Goal: Task Accomplishment & Management: Manage account settings

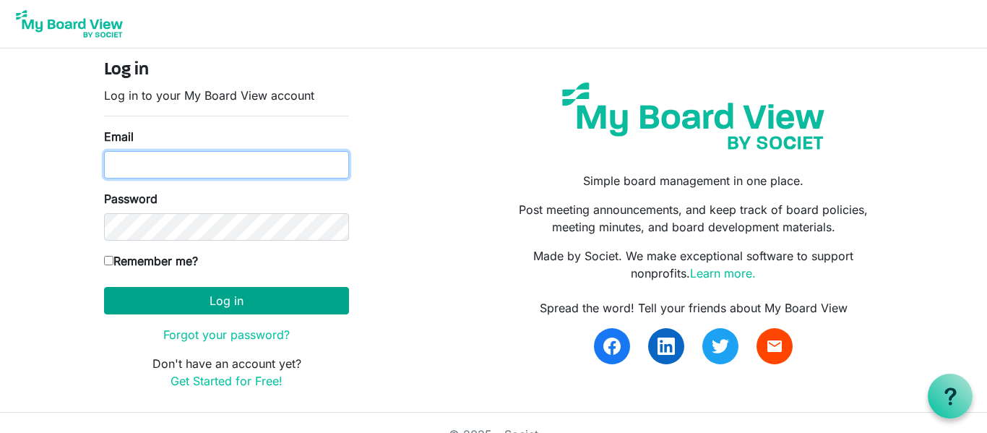
type input "christina@kcfoodaccess.org"
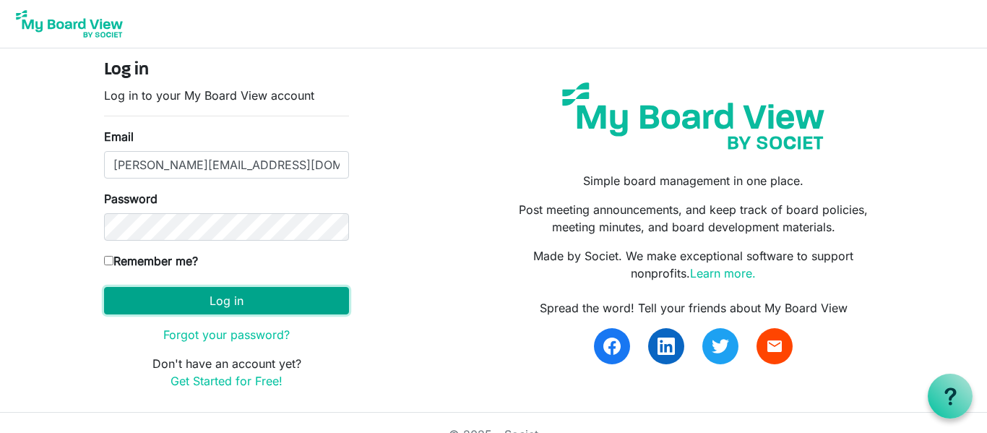
click at [261, 308] on button "Log in" at bounding box center [226, 300] width 245 height 27
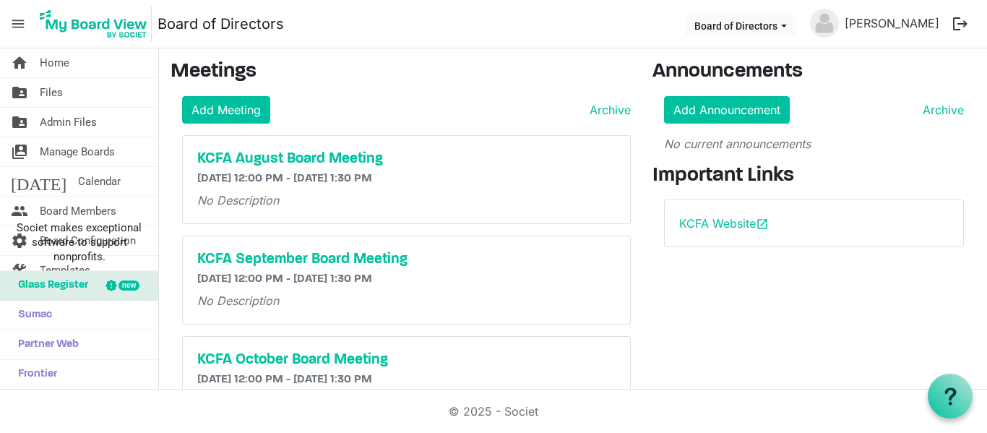
click at [448, 183] on h6 "[DATE] 12:00 PM - [DATE] 1:30 PM" at bounding box center [406, 179] width 418 height 14
click at [43, 101] on span "Files" at bounding box center [51, 92] width 23 height 29
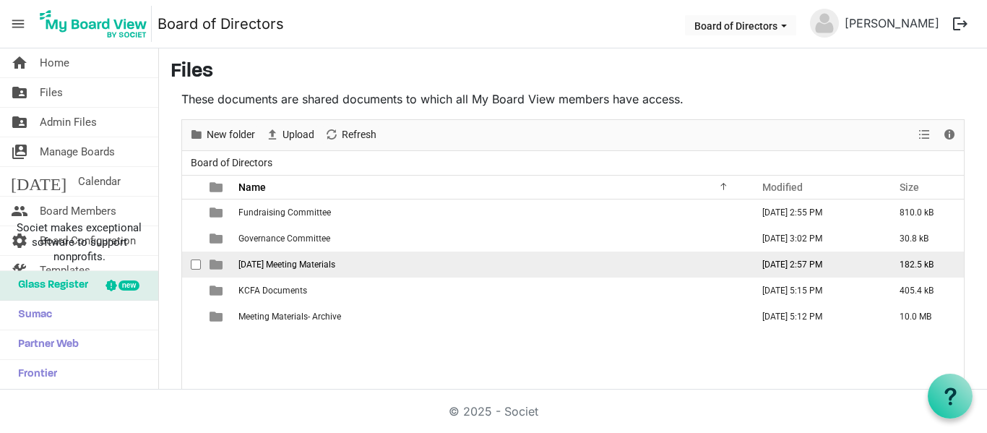
drag, startPoint x: 212, startPoint y: 267, endPoint x: 228, endPoint y: 269, distance: 15.3
click at [228, 269] on td "is template cell column header type" at bounding box center [217, 264] width 33 height 26
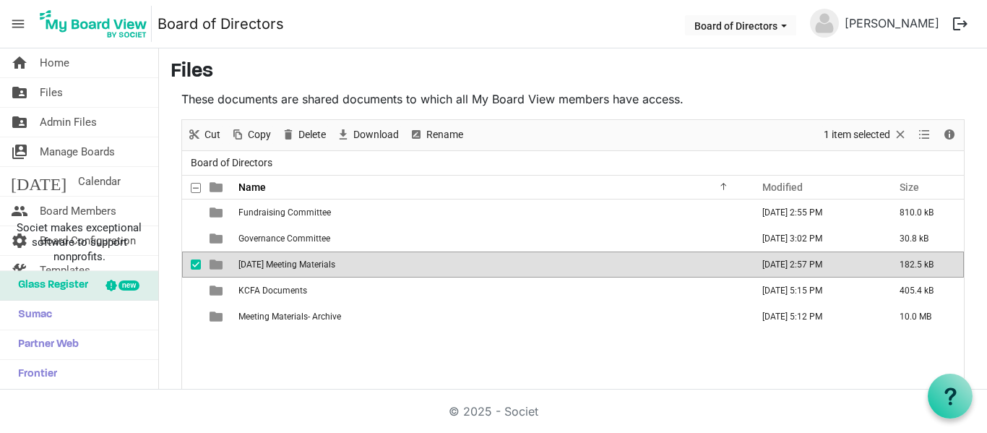
drag, startPoint x: 221, startPoint y: 265, endPoint x: 260, endPoint y: 258, distance: 39.7
click at [260, 258] on tr "July 2025 Meeting Materials July 11, 2025 2:57 PM 182.5 kB" at bounding box center [572, 264] width 781 height 26
drag, startPoint x: 286, startPoint y: 266, endPoint x: 330, endPoint y: 262, distance: 44.2
click at [330, 262] on span "July 2025 Meeting Materials" at bounding box center [286, 264] width 97 height 10
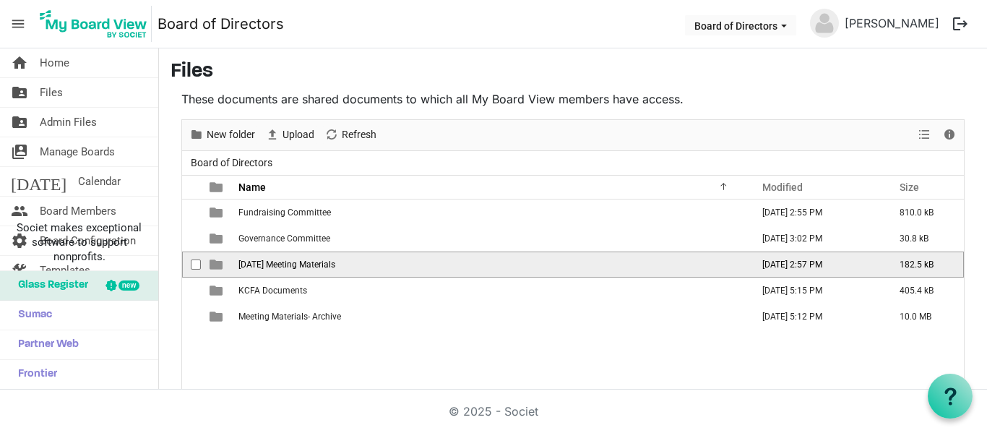
drag, startPoint x: 199, startPoint y: 263, endPoint x: 261, endPoint y: 262, distance: 62.1
click at [261, 262] on tr "July 2025 Meeting Materials July 11, 2025 2:57 PM 182.5 kB" at bounding box center [572, 264] width 781 height 26
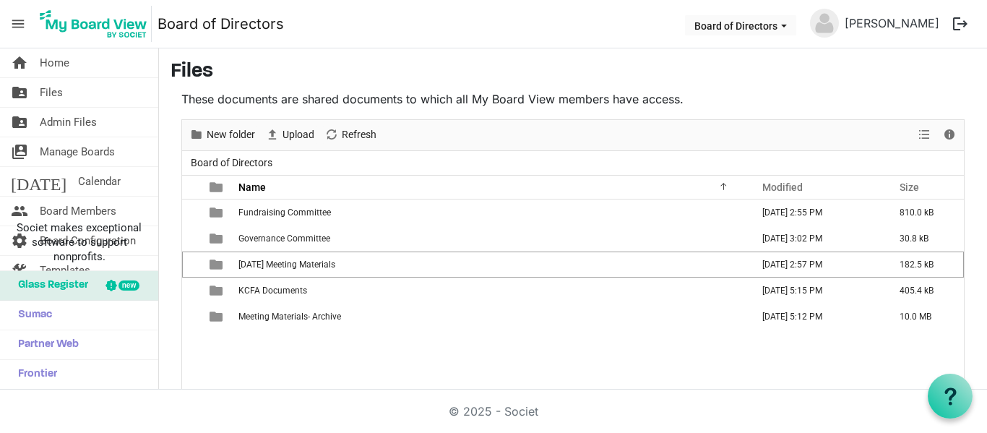
click at [469, 125] on div "New folder Upload Cut Copy Paste Delete Download Rename Sort by Refresh 1 item …" at bounding box center [572, 135] width 781 height 31
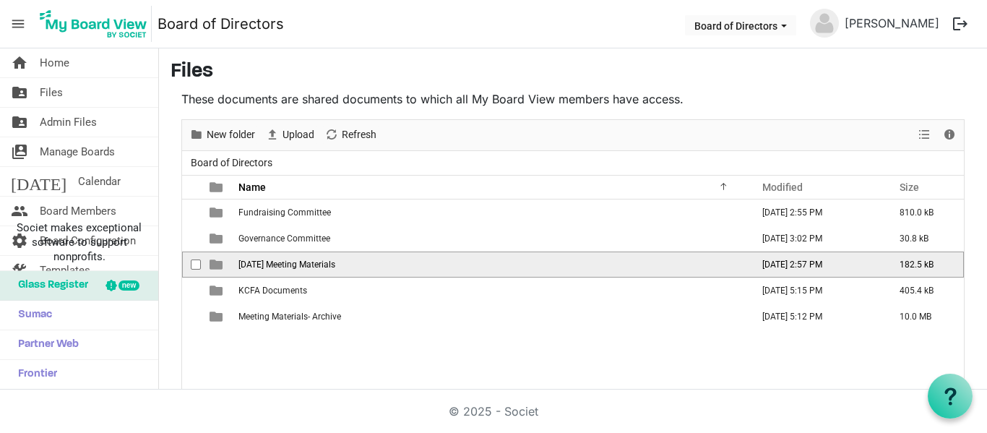
drag, startPoint x: 288, startPoint y: 257, endPoint x: 347, endPoint y: 272, distance: 60.3
click at [347, 272] on td "July 2025 Meeting Materials" at bounding box center [490, 264] width 513 height 26
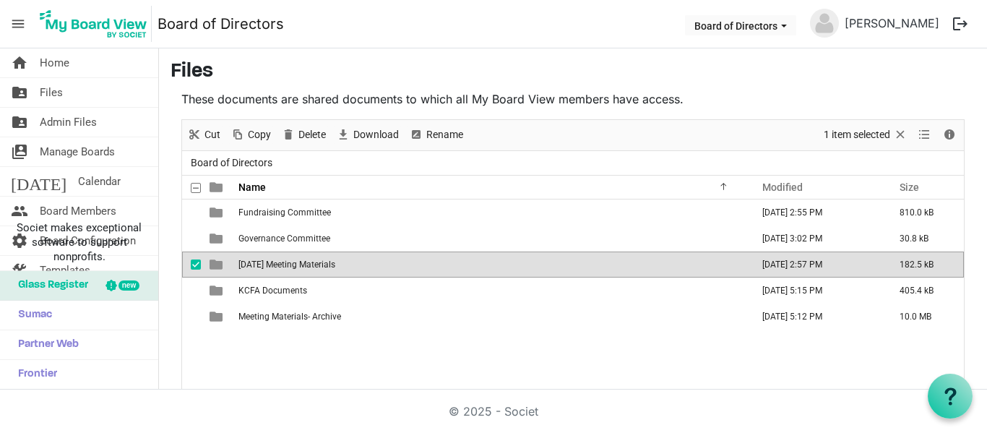
click at [249, 351] on div "Fundraising Committee January 28, 2025 2:55 PM 810.0 kB Governance Committee Ja…" at bounding box center [572, 321] width 781 height 244
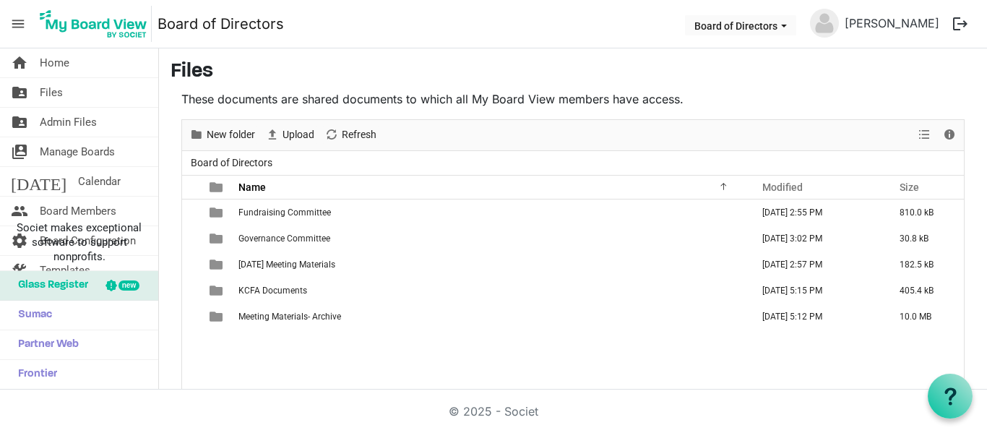
scroll to position [2, 0]
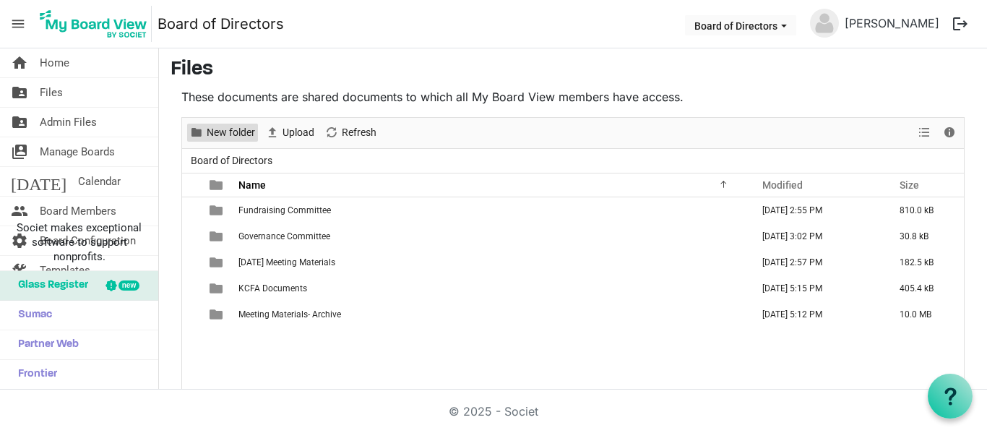
click at [210, 137] on span "New folder" at bounding box center [230, 133] width 51 height 18
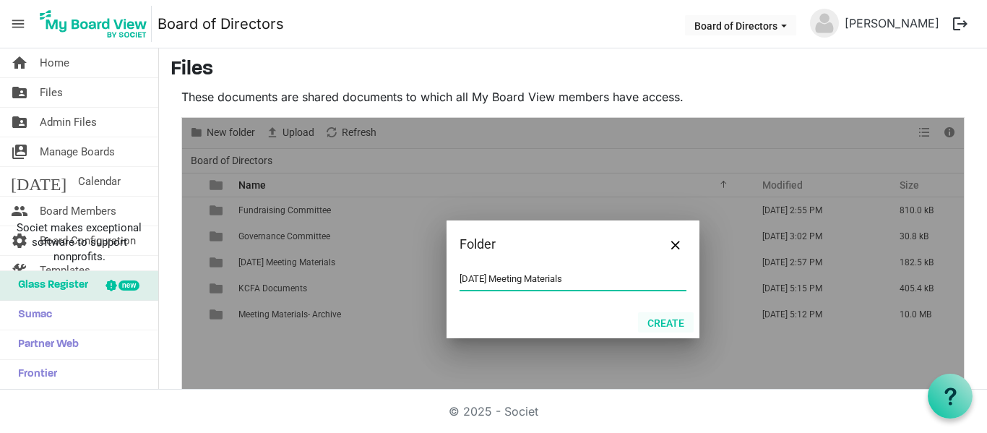
type input "August 2025 Meeting Materials"
click at [675, 326] on button "Create" at bounding box center [666, 322] width 56 height 20
click at [661, 322] on button "Create" at bounding box center [666, 322] width 56 height 20
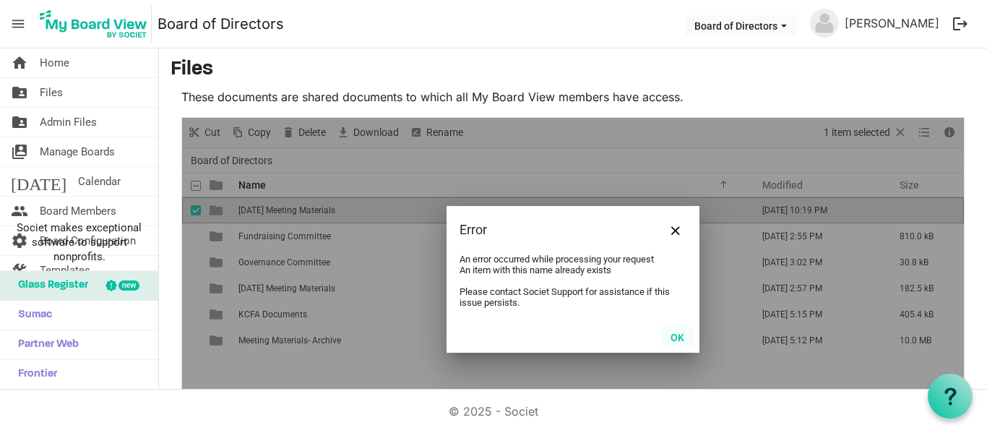
click at [679, 339] on button "OK" at bounding box center [677, 336] width 33 height 20
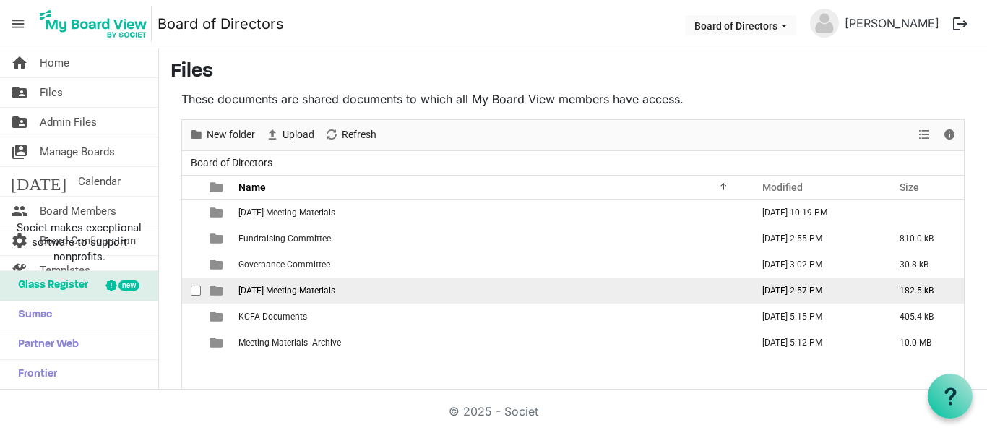
drag, startPoint x: 769, startPoint y: 283, endPoint x: 791, endPoint y: 283, distance: 21.7
click at [791, 283] on td "July 11, 2025 2:57 PM" at bounding box center [815, 290] width 137 height 26
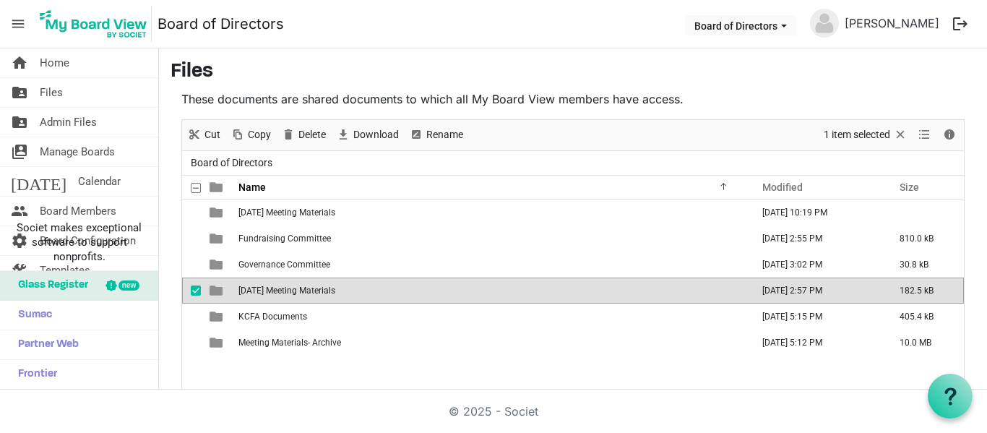
click at [250, 291] on span "[DATE] Meeting Materials" at bounding box center [286, 290] width 97 height 10
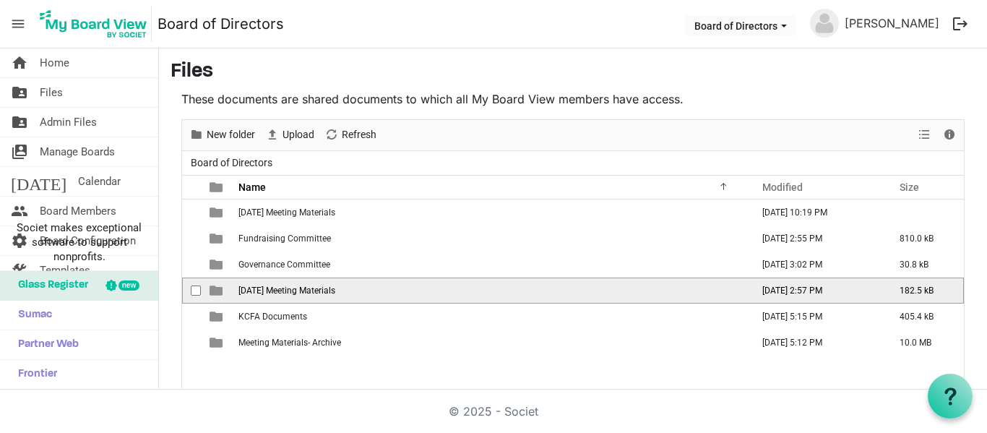
drag, startPoint x: 212, startPoint y: 293, endPoint x: 196, endPoint y: 290, distance: 15.6
click at [196, 290] on tr "July 2025 Meeting Materials July 11, 2025 2:57 PM 182.5 kB" at bounding box center [572, 290] width 781 height 26
click at [196, 290] on span "checkbox" at bounding box center [196, 290] width 10 height 10
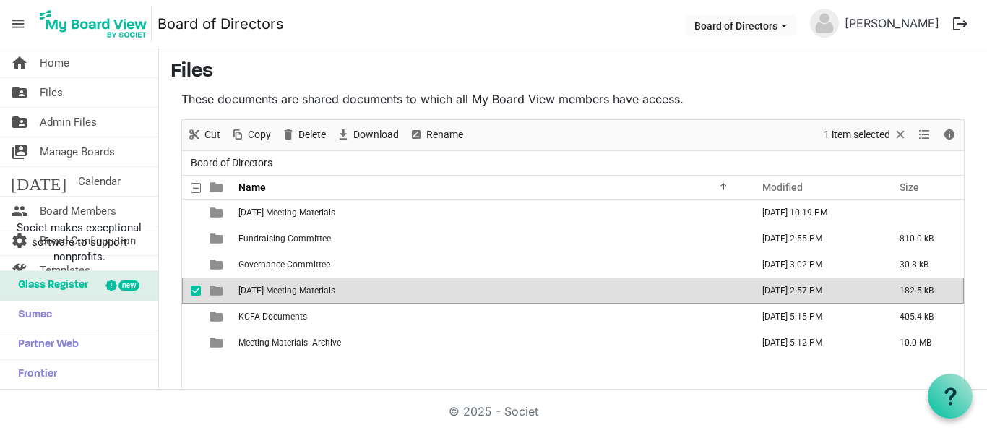
click at [211, 287] on span "is template cell column header type" at bounding box center [215, 290] width 13 height 13
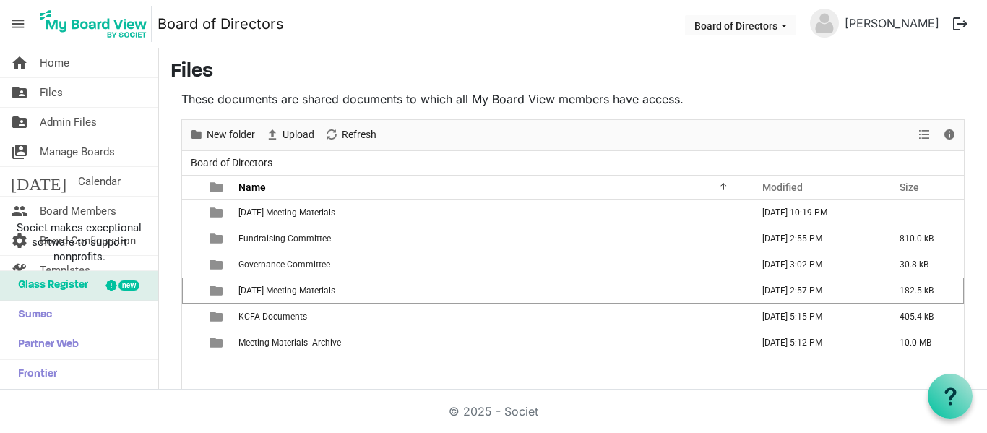
drag, startPoint x: 194, startPoint y: 291, endPoint x: 295, endPoint y: 371, distance: 128.6
click at [295, 371] on div "August 2025 Meeting Materials August 17, 2025 10:19 PM Fundraising Committee Ja…" at bounding box center [572, 321] width 781 height 244
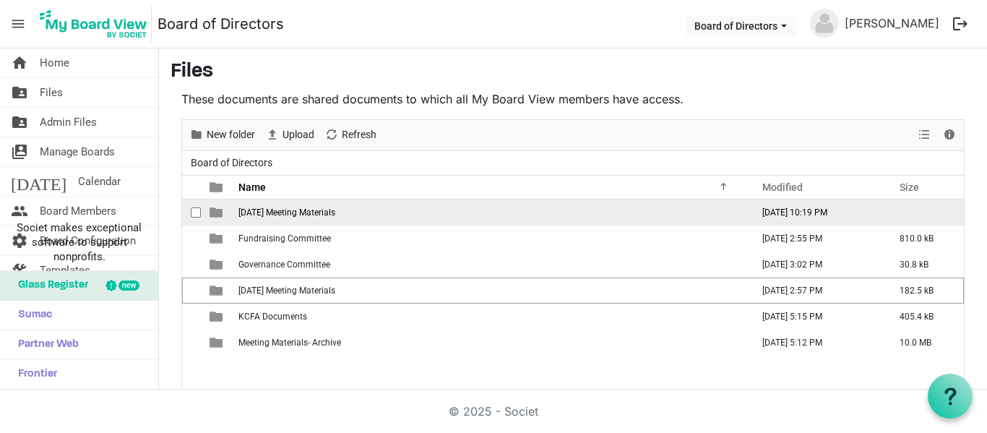
click at [293, 212] on span "[DATE] Meeting Materials" at bounding box center [286, 212] width 97 height 10
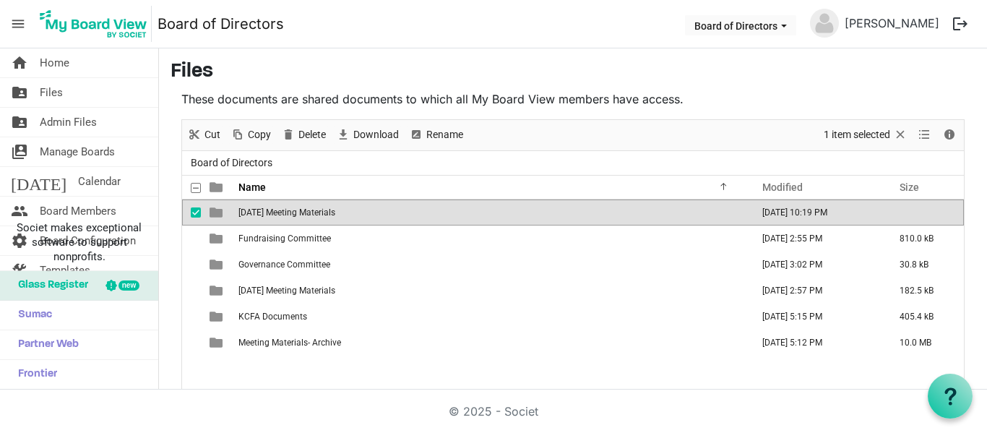
click at [293, 212] on span "[DATE] Meeting Materials" at bounding box center [286, 212] width 97 height 10
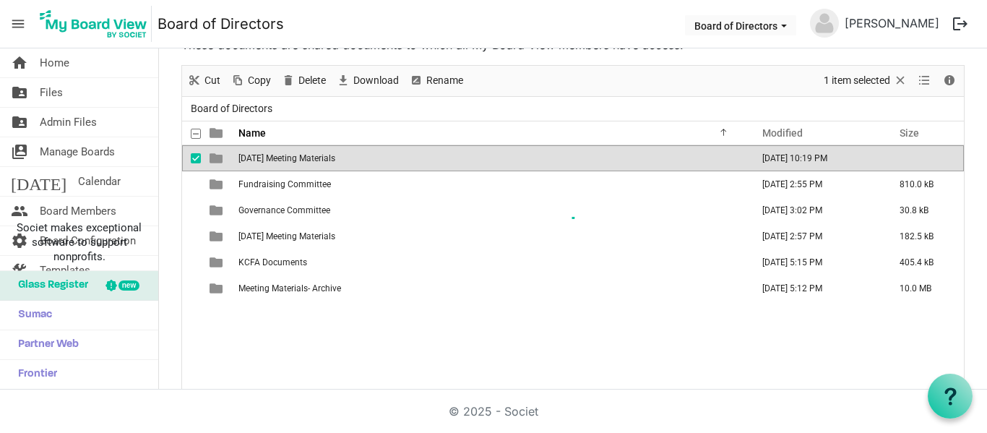
click at [293, 212] on div at bounding box center [572, 228] width 781 height 324
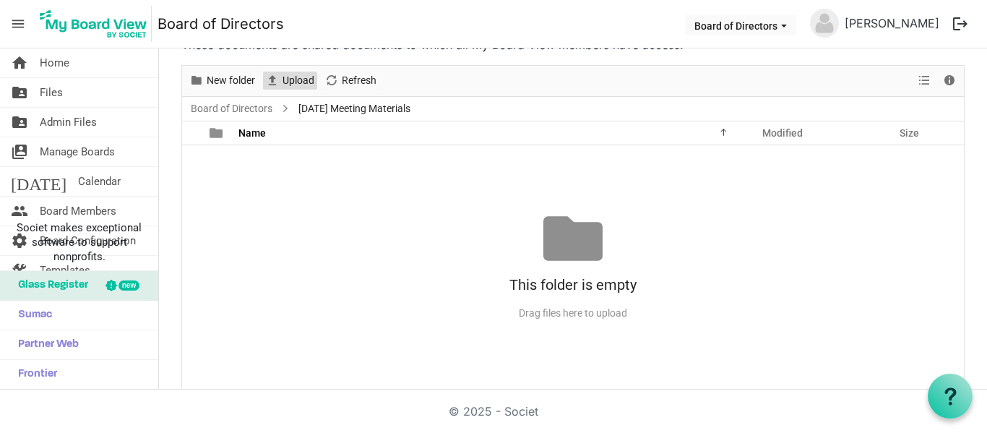
click at [303, 77] on span "Upload" at bounding box center [298, 81] width 35 height 18
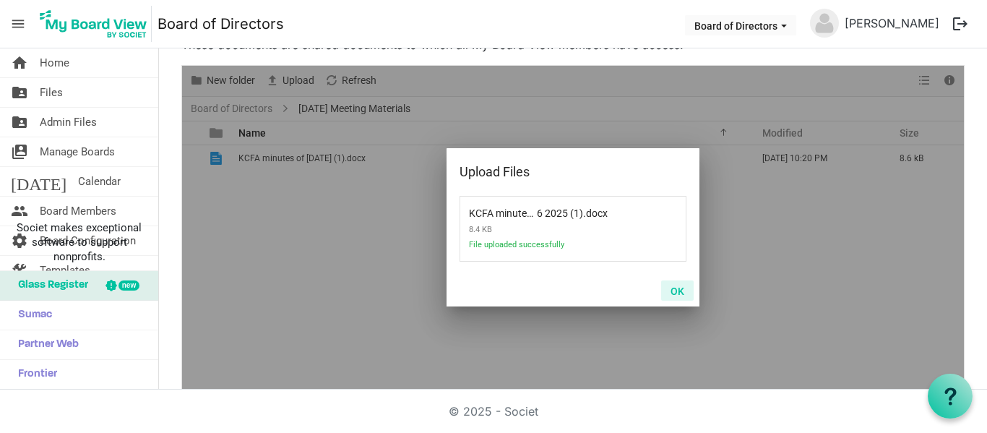
click at [679, 298] on button "OK" at bounding box center [677, 290] width 33 height 20
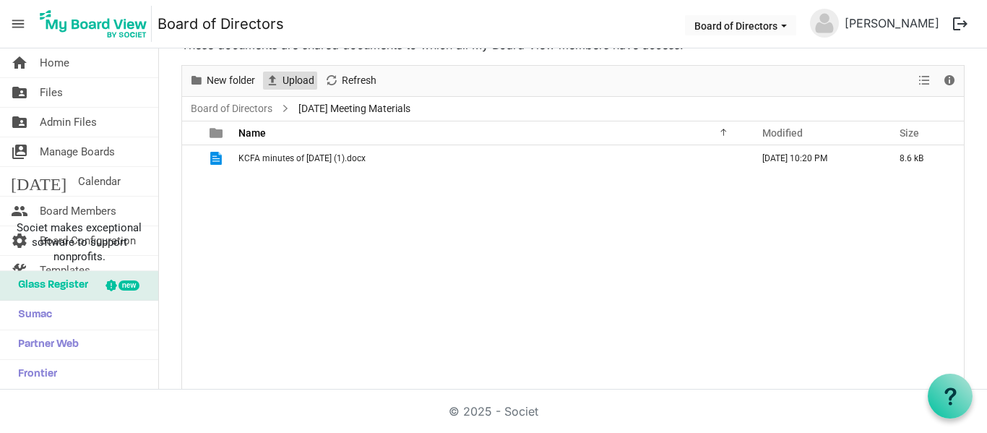
scroll to position [0, 0]
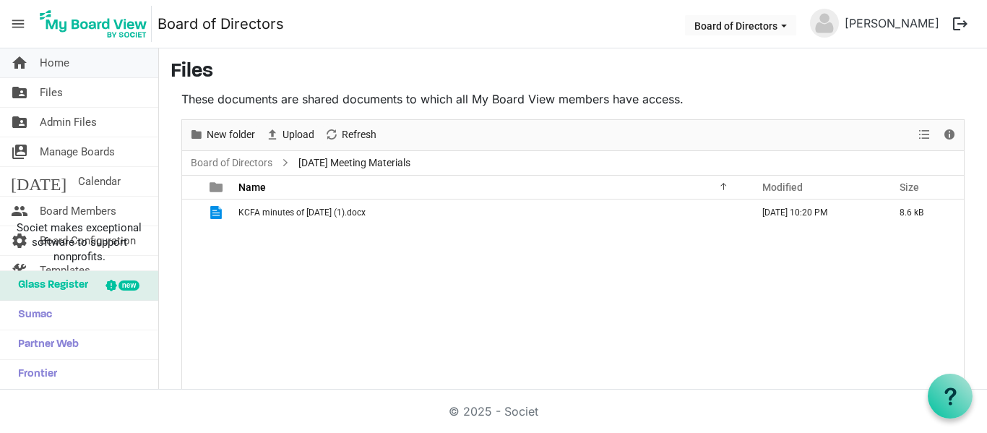
click at [78, 71] on link "home Home" at bounding box center [79, 62] width 158 height 29
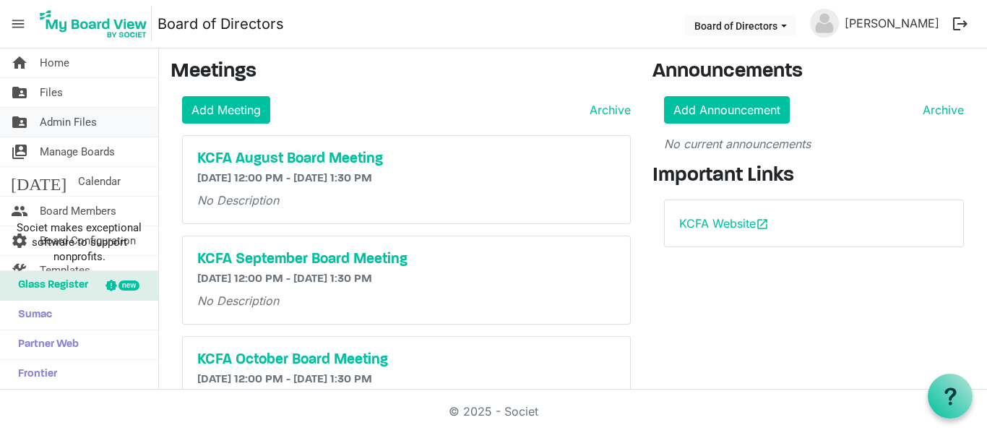
click at [80, 118] on span "Admin Files" at bounding box center [68, 122] width 57 height 29
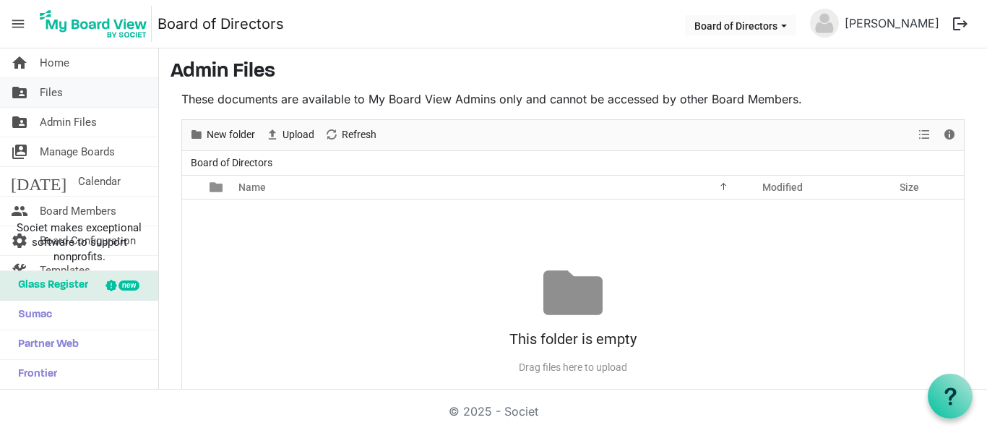
click at [97, 102] on link "folder_shared Files" at bounding box center [79, 92] width 158 height 29
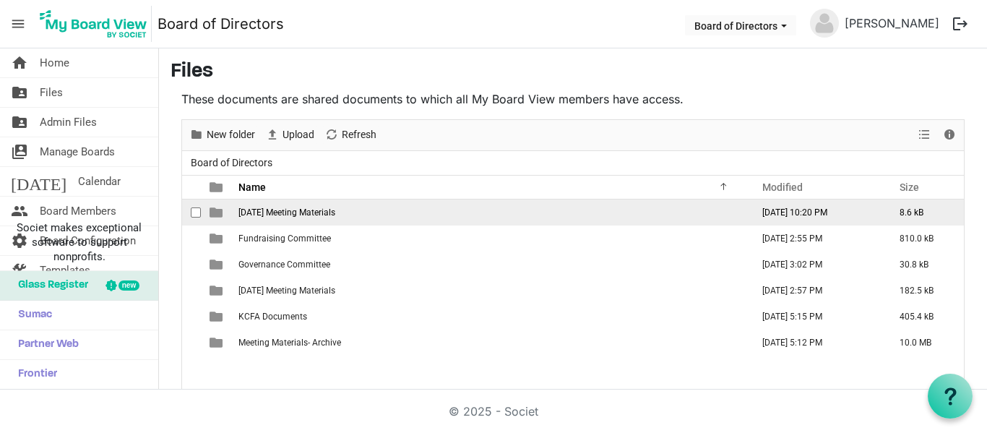
click at [304, 215] on span "August 2025 Meeting Materials" at bounding box center [286, 212] width 97 height 10
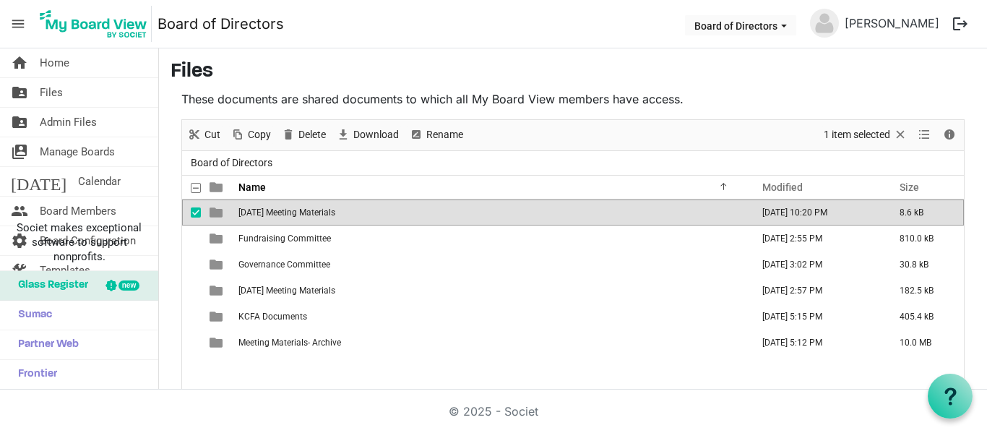
click at [304, 215] on span "August 2025 Meeting Materials" at bounding box center [286, 212] width 97 height 10
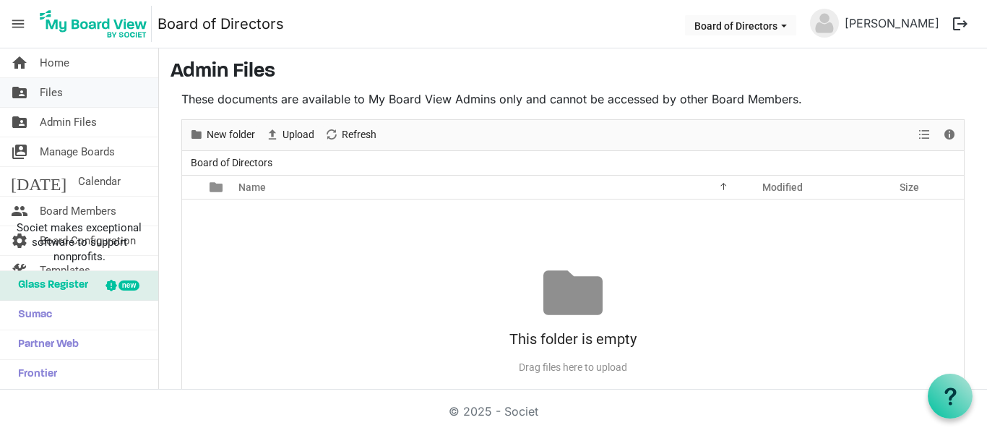
click at [60, 87] on span "Files" at bounding box center [51, 92] width 23 height 29
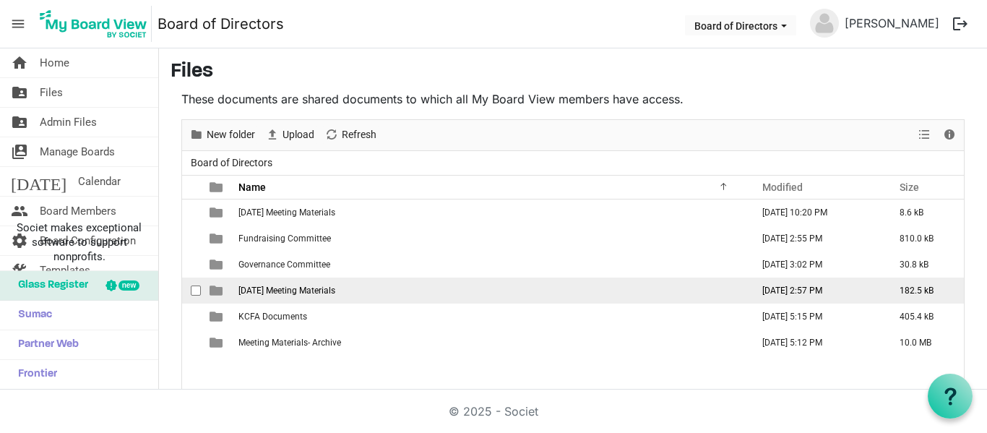
click at [258, 290] on span "[DATE] Meeting Materials" at bounding box center [286, 290] width 97 height 10
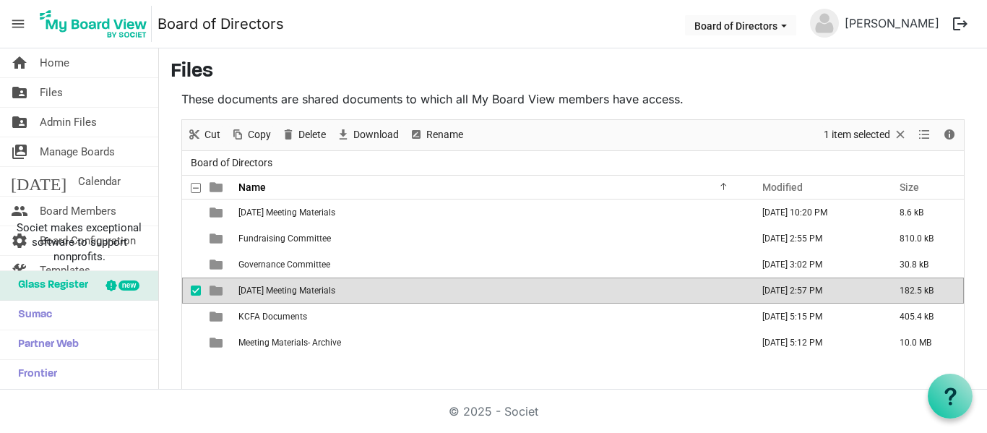
click at [258, 290] on span "July 2025 Meeting Materials" at bounding box center [286, 290] width 97 height 10
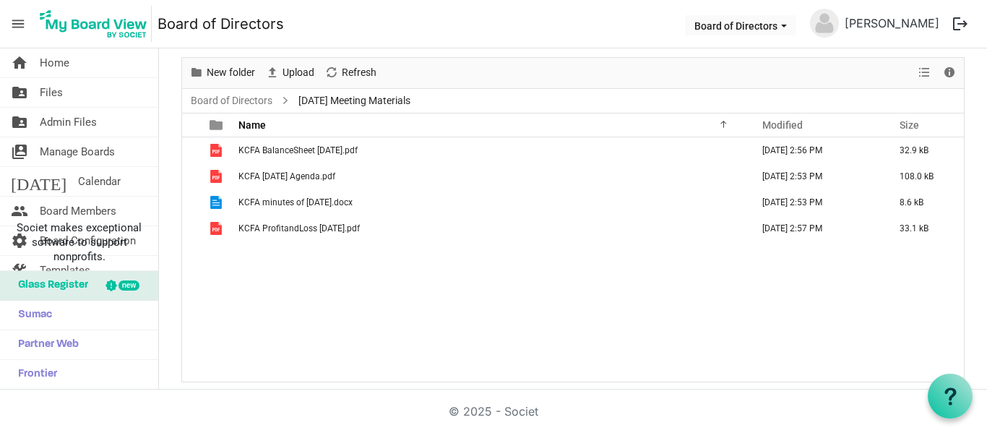
scroll to position [63, 0]
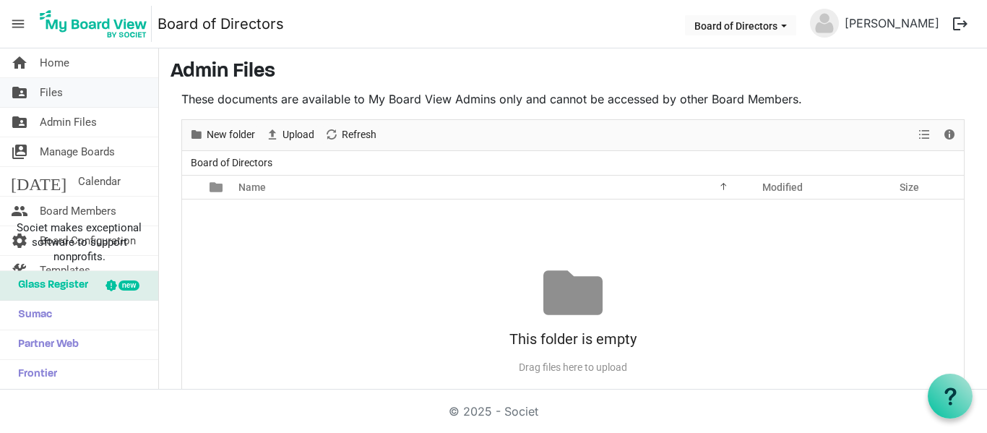
click at [95, 96] on link "folder_shared Files" at bounding box center [79, 92] width 158 height 29
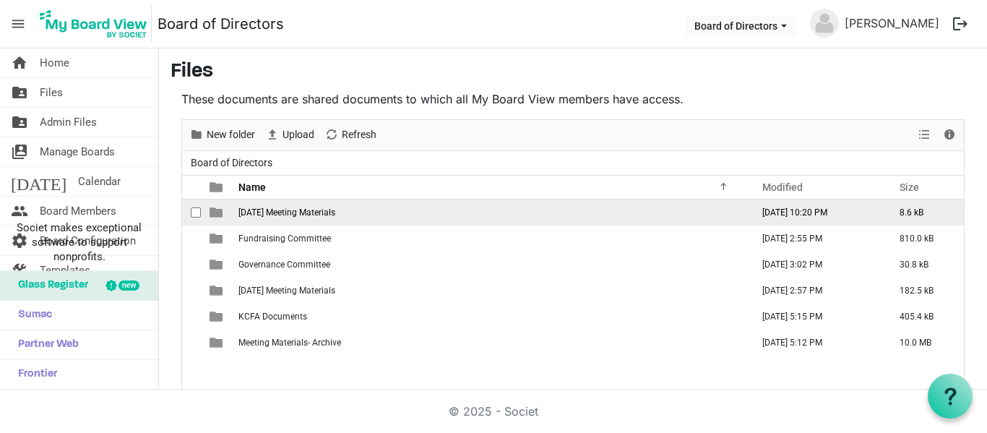
click at [311, 213] on span "[DATE] Meeting Materials" at bounding box center [286, 212] width 97 height 10
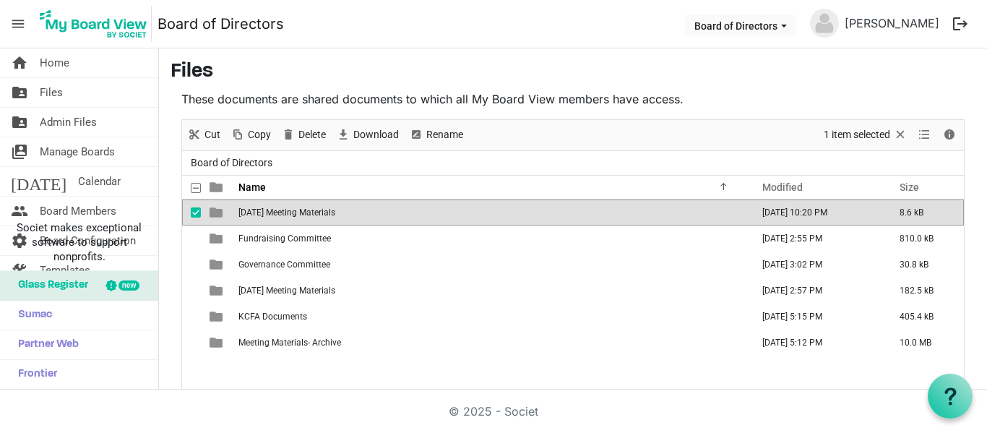
click at [311, 213] on span "[DATE] Meeting Materials" at bounding box center [286, 212] width 97 height 10
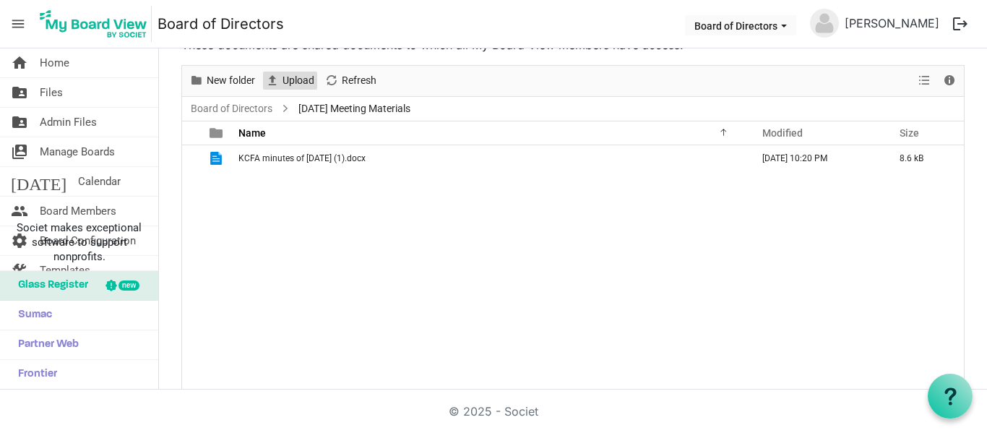
click at [298, 76] on span "Upload" at bounding box center [298, 81] width 35 height 18
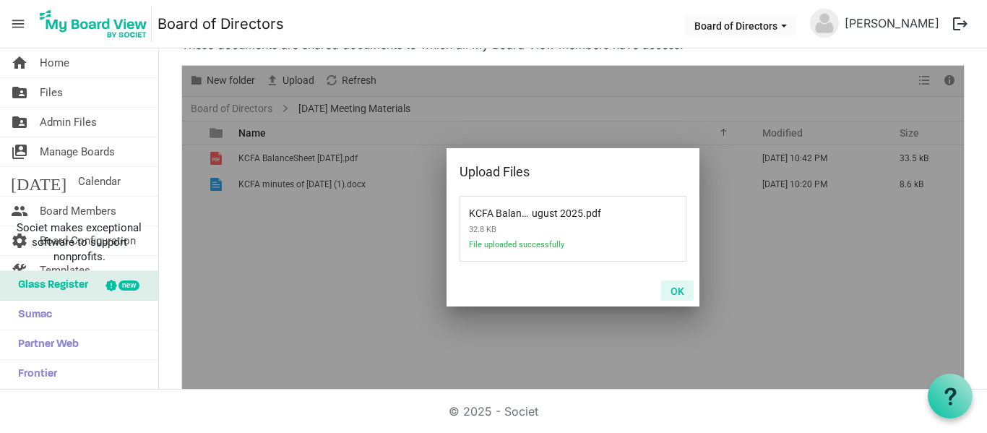
click at [677, 295] on button "OK" at bounding box center [677, 290] width 33 height 20
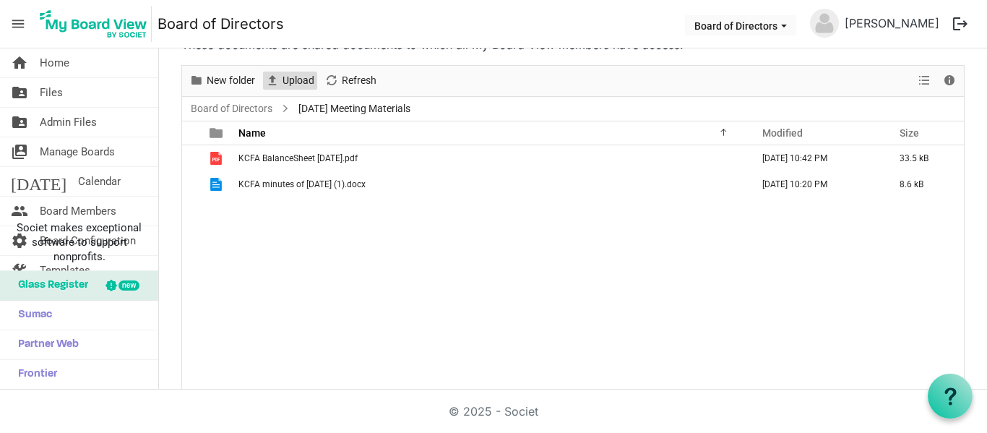
click at [285, 85] on span "Upload" at bounding box center [298, 81] width 35 height 18
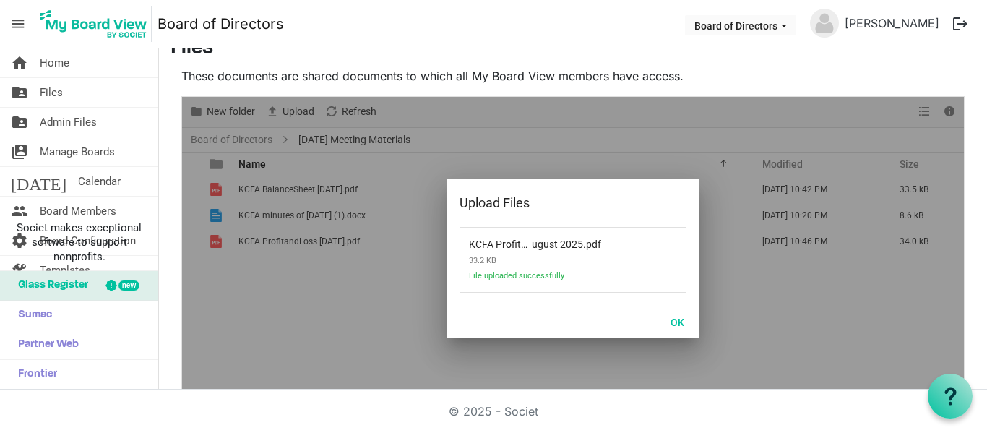
scroll to position [22, 0]
click at [686, 324] on button "OK" at bounding box center [677, 322] width 33 height 20
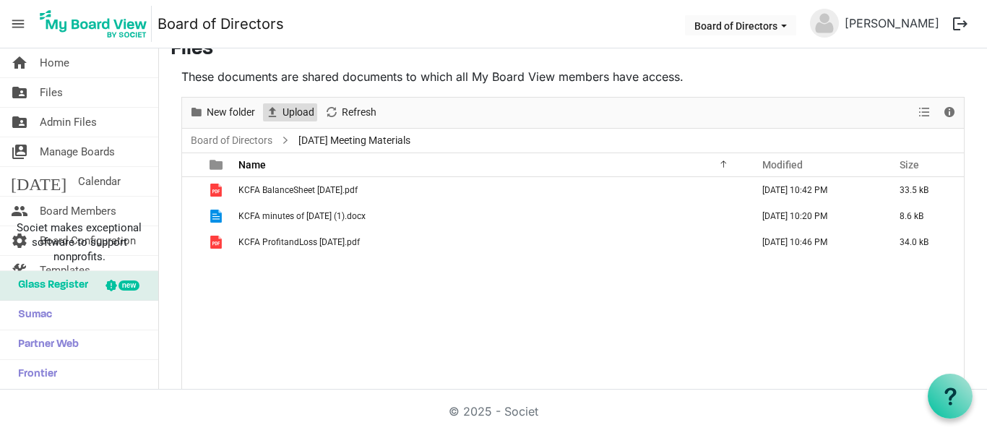
scroll to position [0, 0]
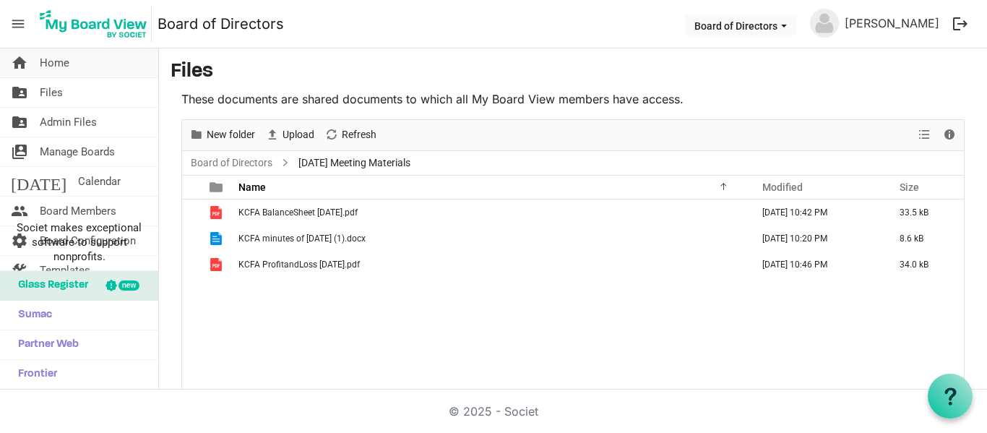
click at [86, 69] on link "home Home" at bounding box center [79, 62] width 158 height 29
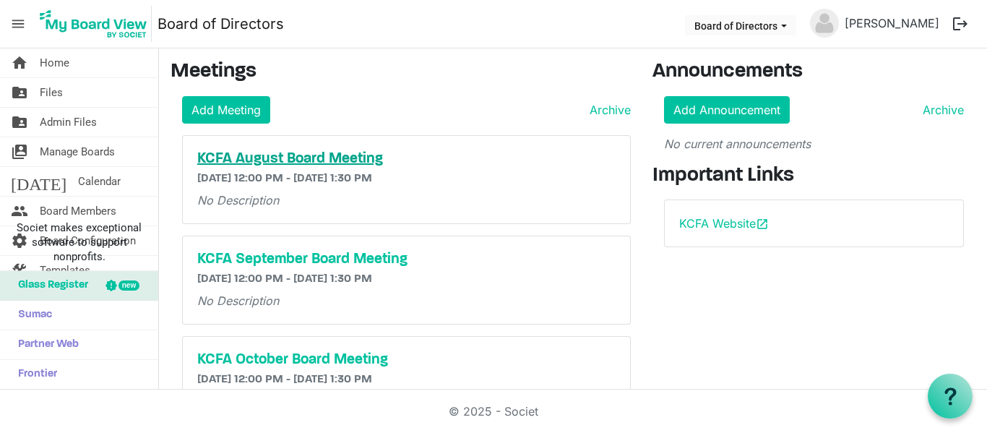
click at [261, 160] on h5 "KCFA August Board Meeting" at bounding box center [406, 158] width 418 height 17
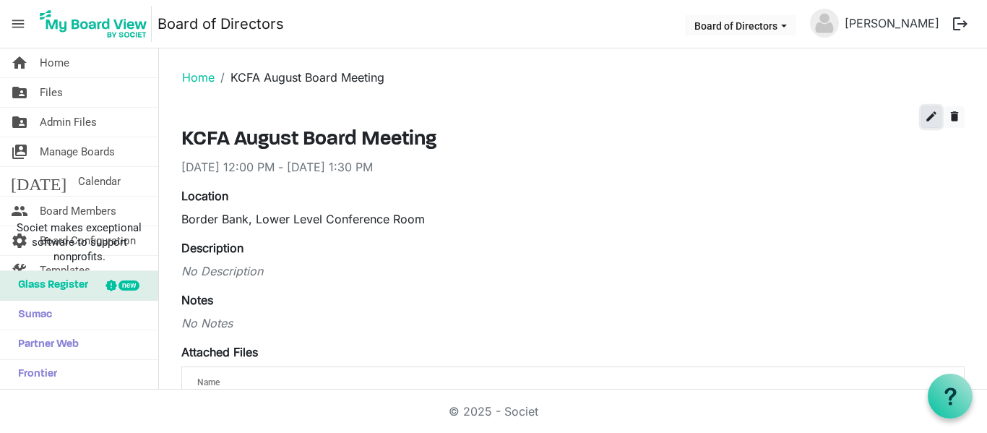
click at [931, 124] on button "edit" at bounding box center [931, 117] width 20 height 22
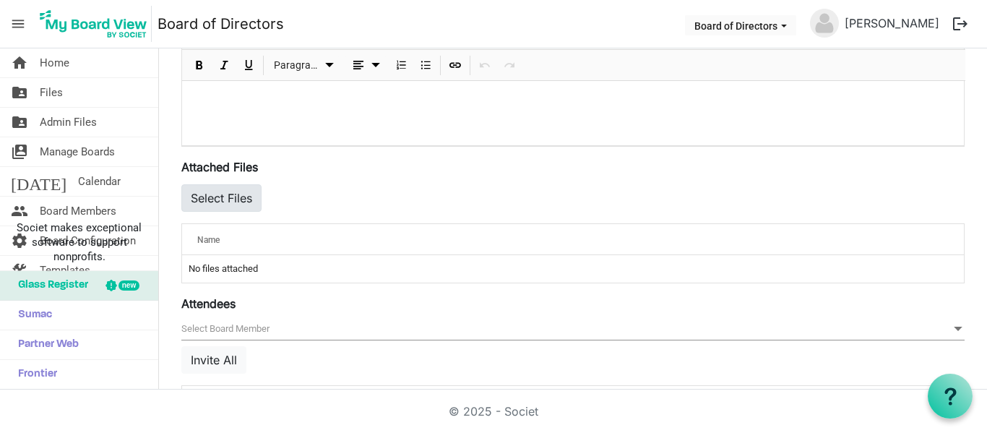
scroll to position [426, 0]
click at [225, 202] on button "Select Files" at bounding box center [221, 196] width 80 height 27
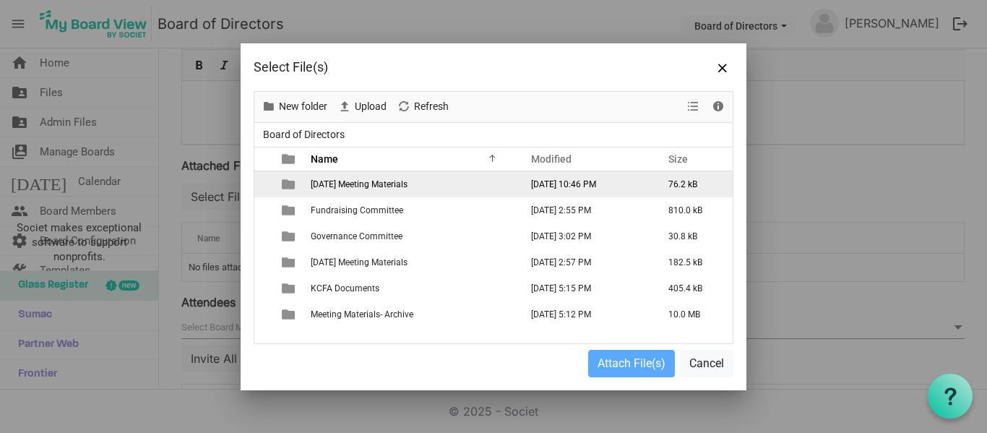
click at [368, 191] on td "[DATE] Meeting Materials" at bounding box center [410, 184] width 209 height 26
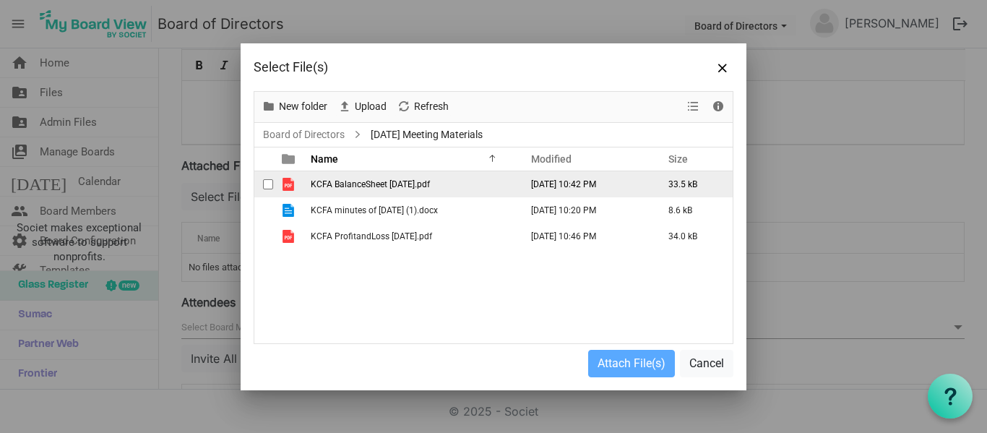
click at [303, 190] on td "is template cell column header type" at bounding box center [289, 184] width 33 height 26
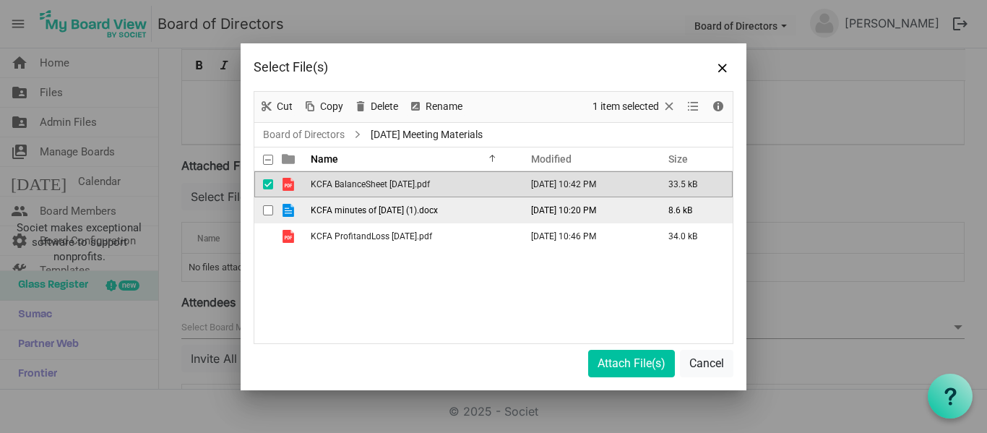
click at [272, 210] on span "checkbox" at bounding box center [268, 210] width 10 height 10
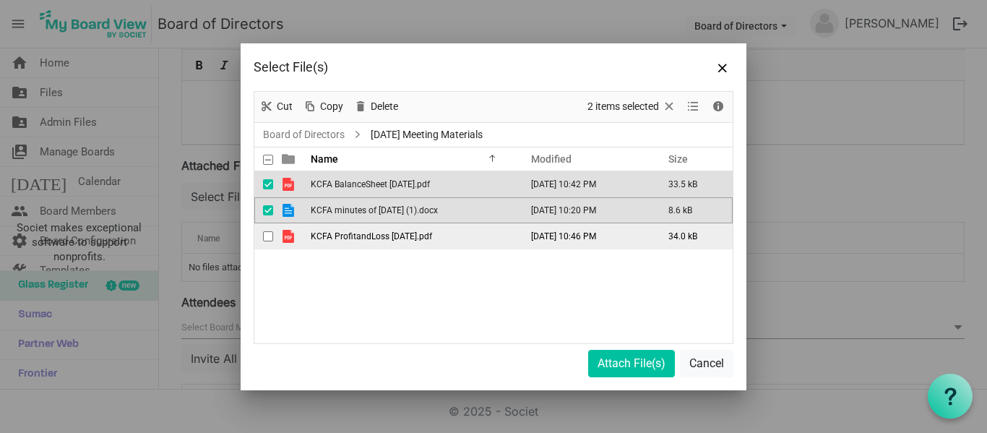
click at [275, 243] on td "is template cell column header type" at bounding box center [289, 236] width 33 height 26
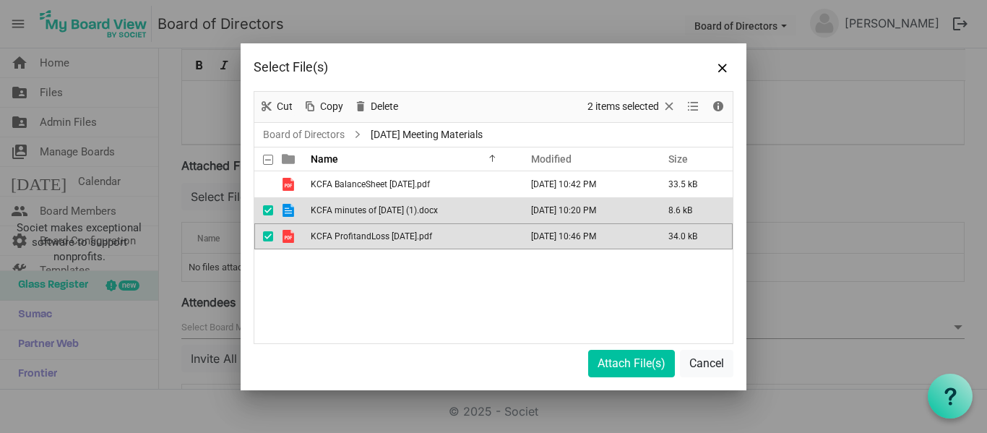
click at [275, 243] on td "is template cell column header type" at bounding box center [289, 236] width 33 height 26
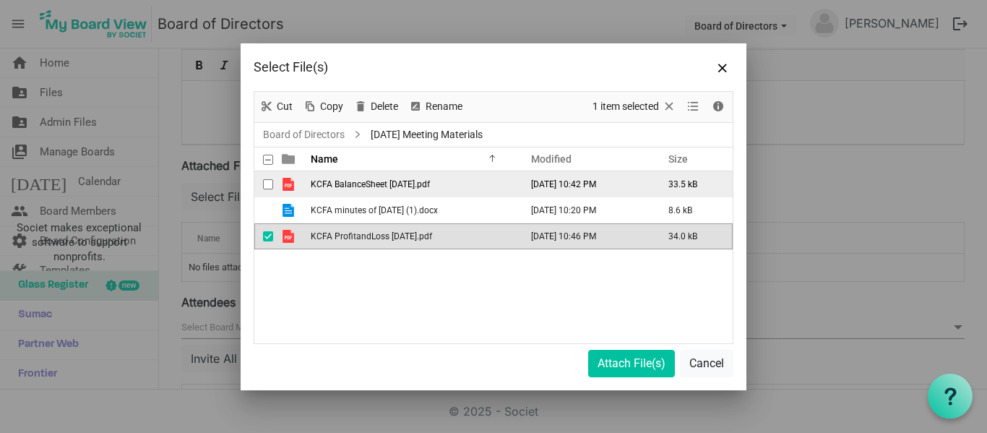
click at [269, 184] on span "checkbox" at bounding box center [268, 184] width 10 height 10
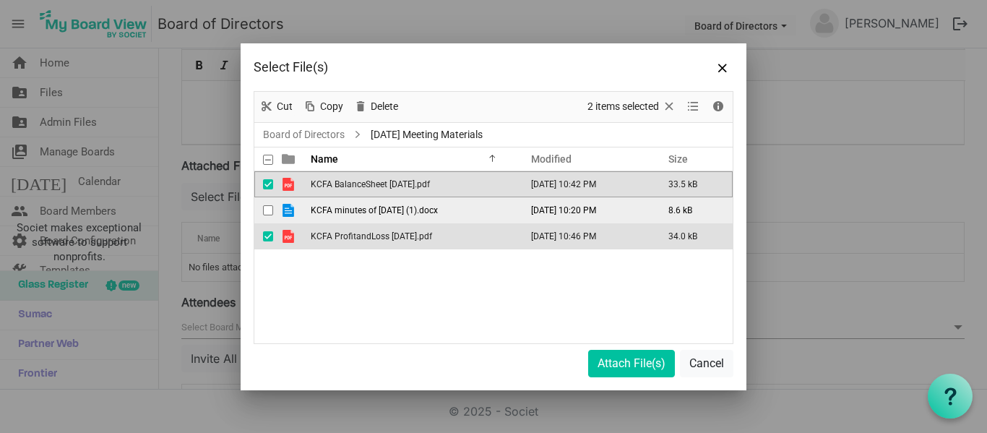
click at [268, 207] on span "checkbox" at bounding box center [268, 210] width 10 height 10
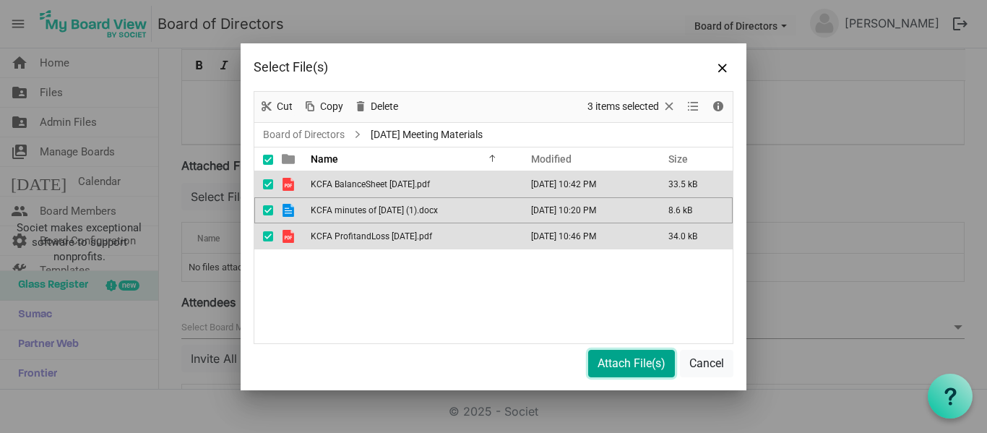
click at [634, 365] on button "Attach File(s)" at bounding box center [631, 363] width 87 height 27
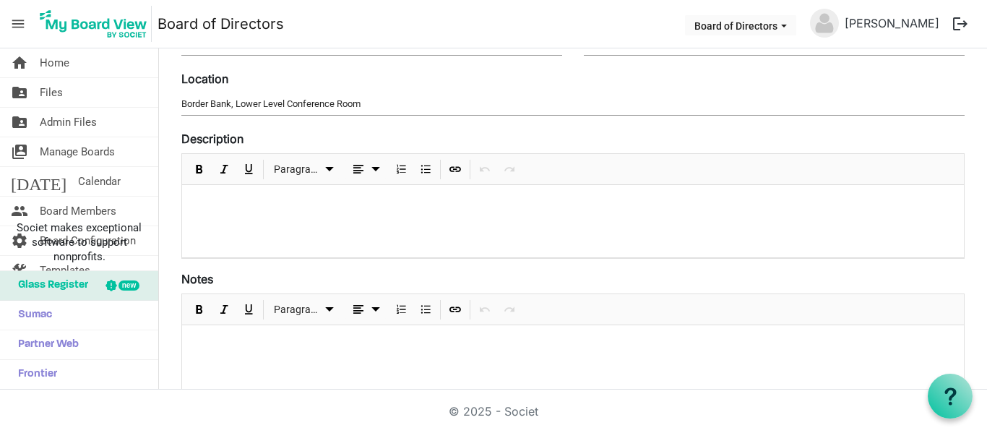
scroll to position [0, 0]
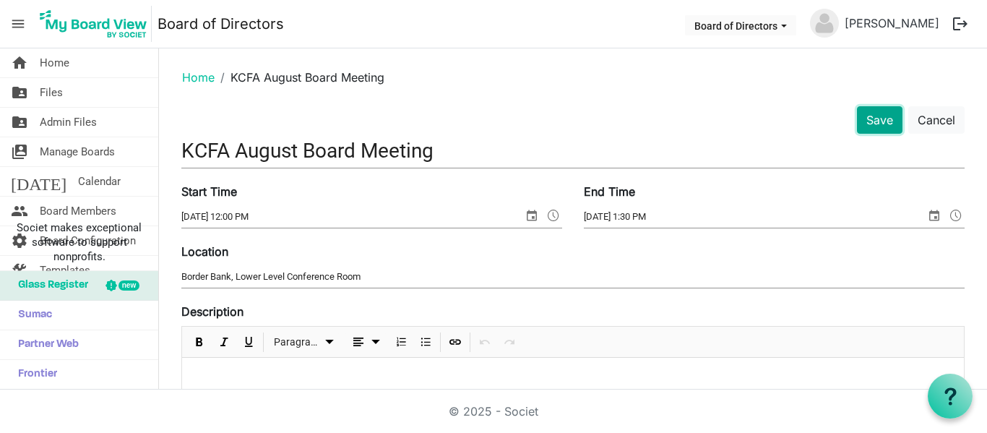
click at [891, 121] on button "Save" at bounding box center [880, 119] width 46 height 27
